Goal: Transaction & Acquisition: Book appointment/travel/reservation

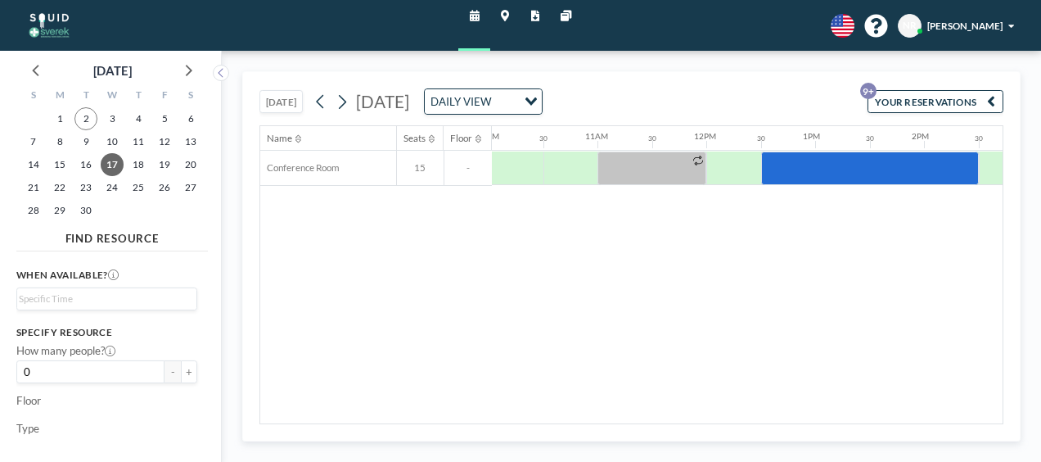
scroll to position [0, 1182]
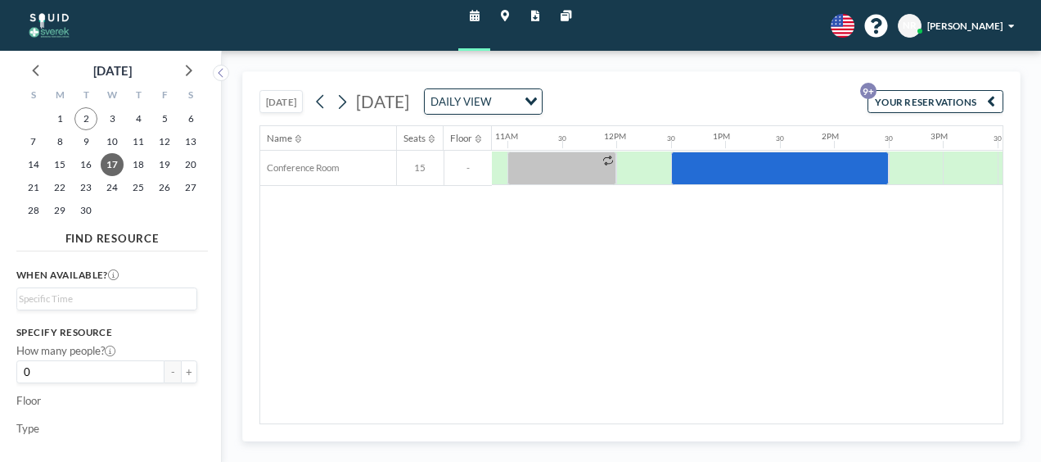
drag, startPoint x: 655, startPoint y: 402, endPoint x: 697, endPoint y: 390, distance: 44.1
click at [697, 390] on div "Name Seats Floor 12AM 30 1AM 30 2AM 30 3AM 30 4AM 30 5AM 30 6AM 30 7AM 30 8AM 3…" at bounding box center [631, 274] width 742 height 297
click at [912, 167] on div at bounding box center [916, 168] width 55 height 34
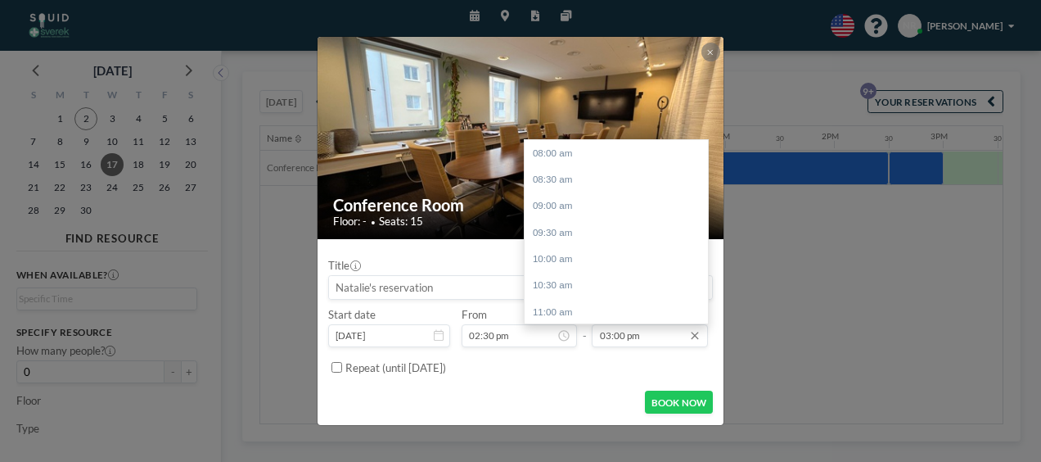
scroll to position [370, 0]
click at [606, 336] on input "03:00 pm" at bounding box center [649, 335] width 115 height 23
click at [617, 336] on input "03:00 pm" at bounding box center [649, 335] width 115 height 23
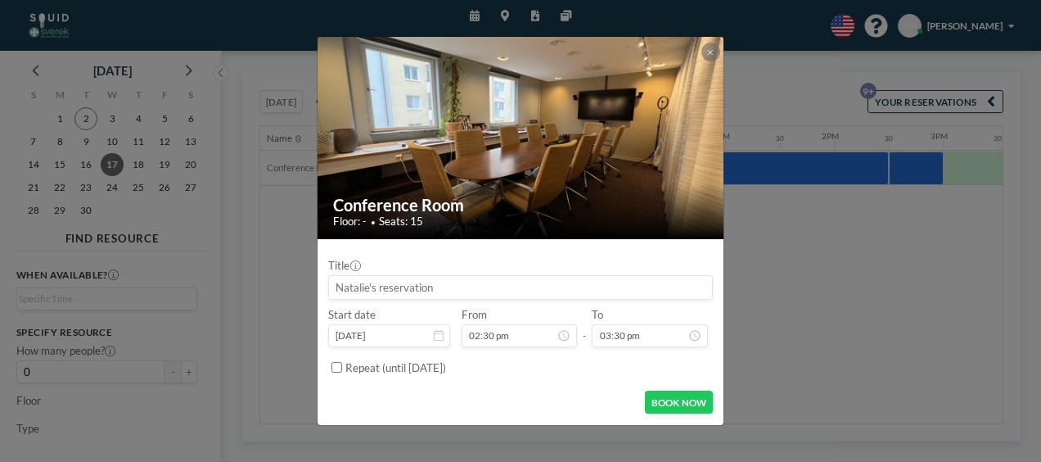
type input "03:30 pm"
drag, startPoint x: 501, startPoint y: 291, endPoint x: 336, endPoint y: 282, distance: 165.6
click at [336, 282] on input at bounding box center [520, 287] width 383 height 23
type input "Workshop BK"
click at [668, 405] on button "BOOK NOW" at bounding box center [679, 401] width 68 height 23
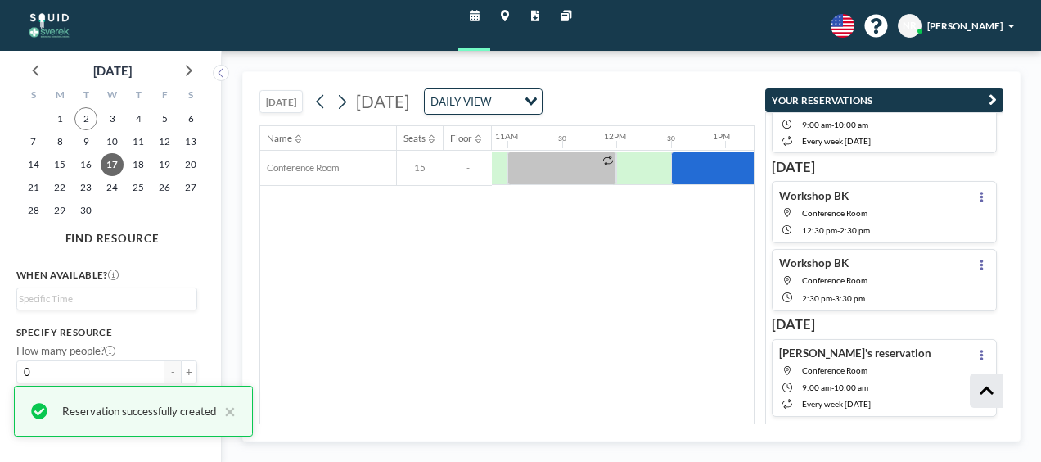
scroll to position [530, 0]
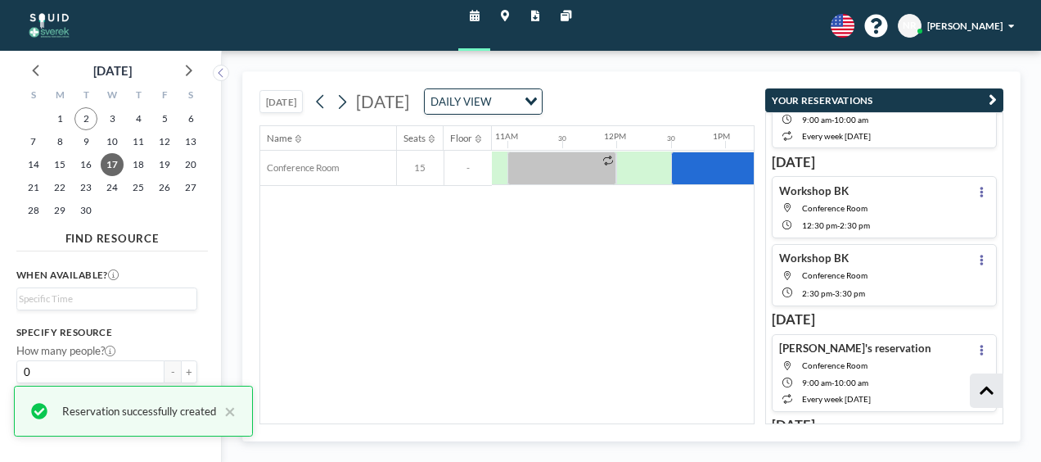
click at [662, 332] on div "Name Seats Floor 12AM 30 1AM 30 2AM 30 3AM 30 4AM 30 5AM 30 6AM 30 7AM 30 8AM 3…" at bounding box center [506, 274] width 493 height 297
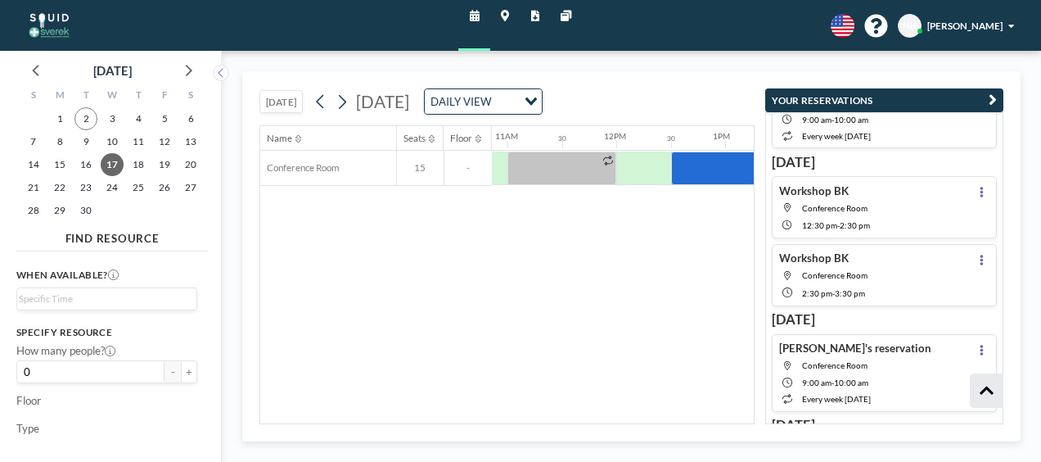
click at [731, 362] on div "Name Seats Floor 12AM 30 1AM 30 2AM 30 3AM 30 4AM 30 5AM 30 6AM 30 7AM 30 8AM 3…" at bounding box center [506, 274] width 493 height 297
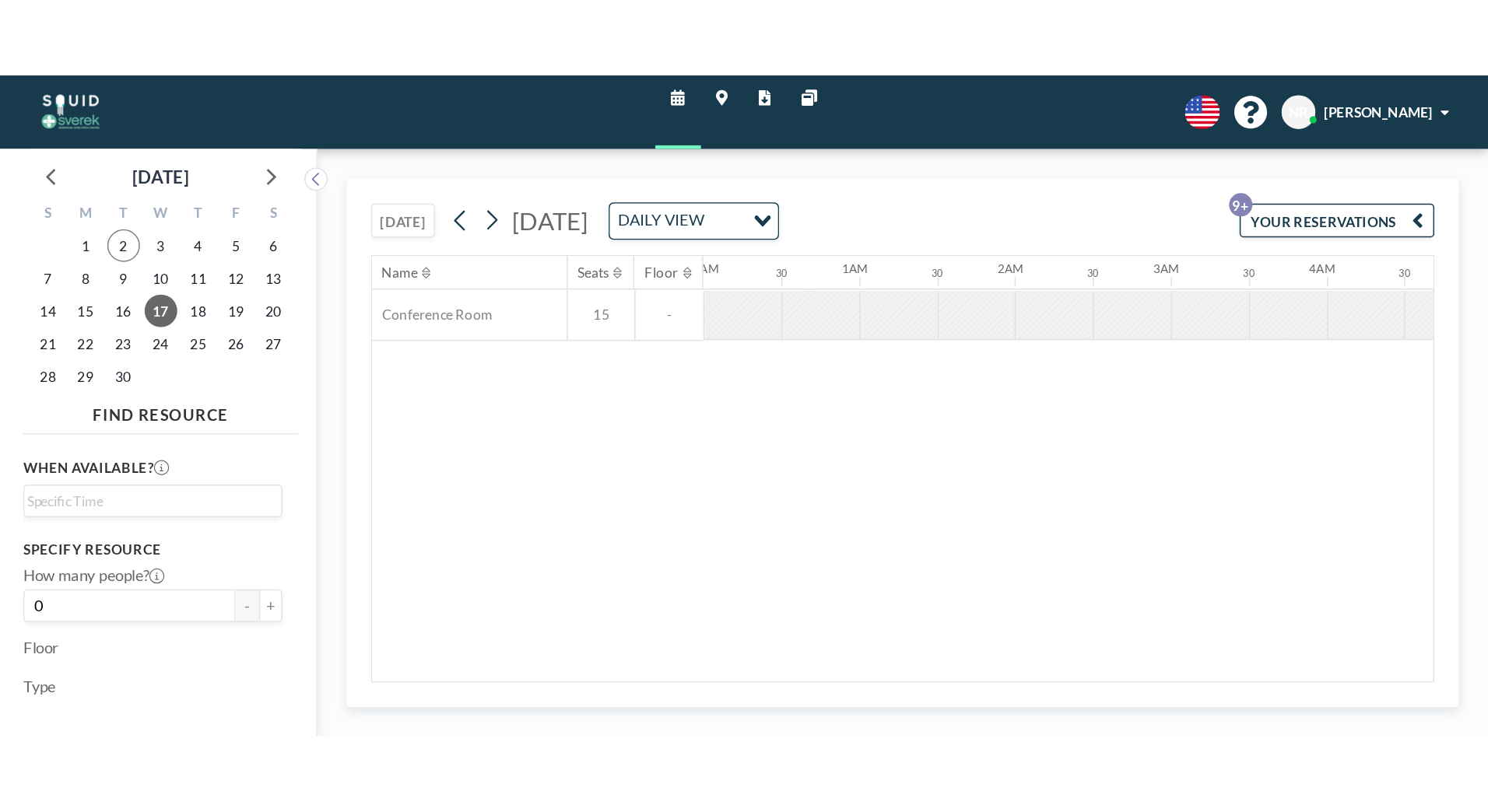
scroll to position [0, 759]
